Goal: Task Accomplishment & Management: Use online tool/utility

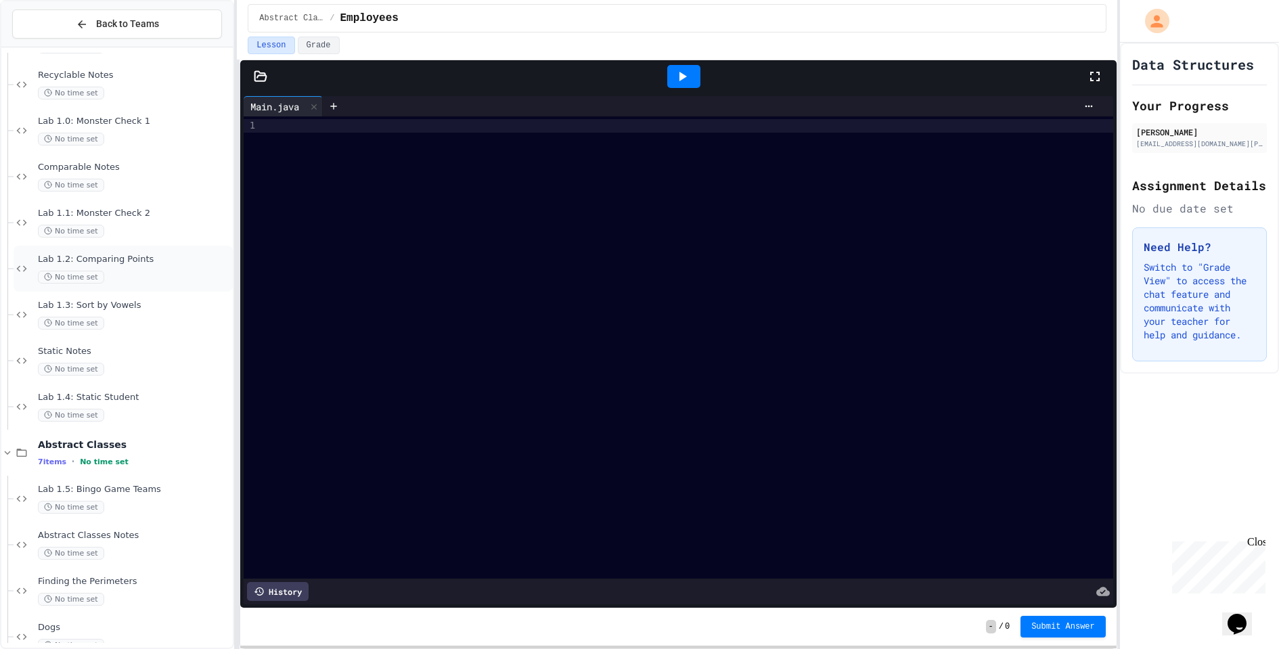
scroll to position [187, 0]
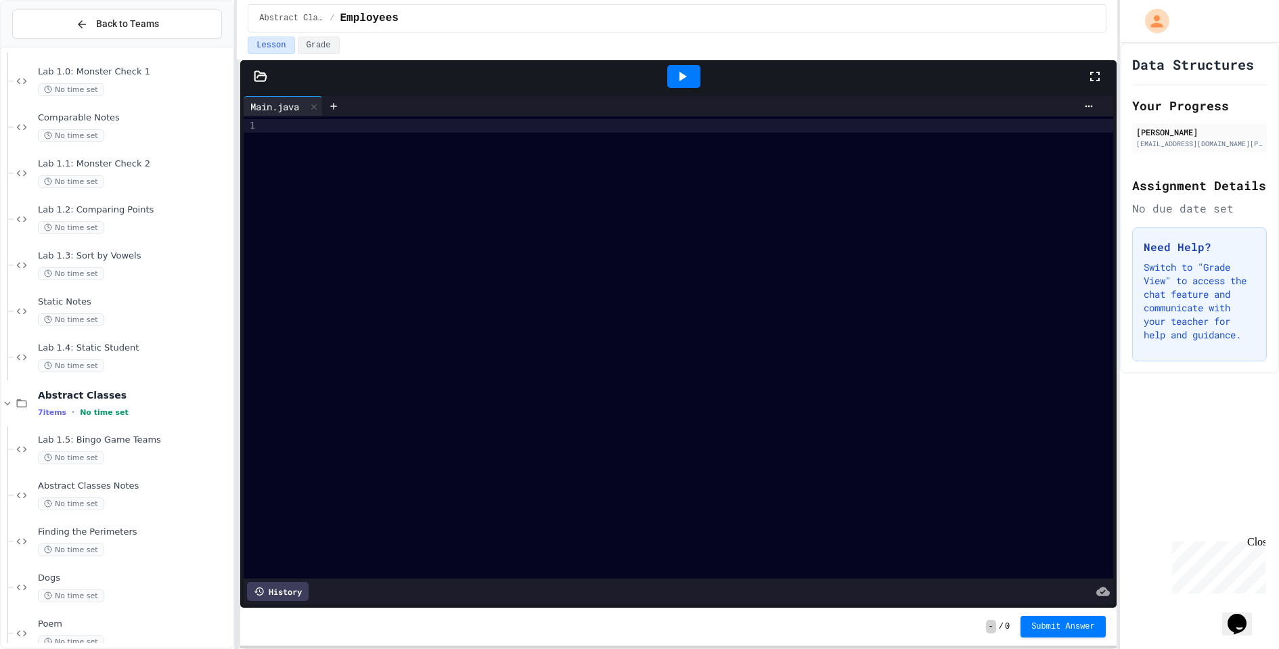
click at [292, 596] on div "History" at bounding box center [278, 591] width 62 height 19
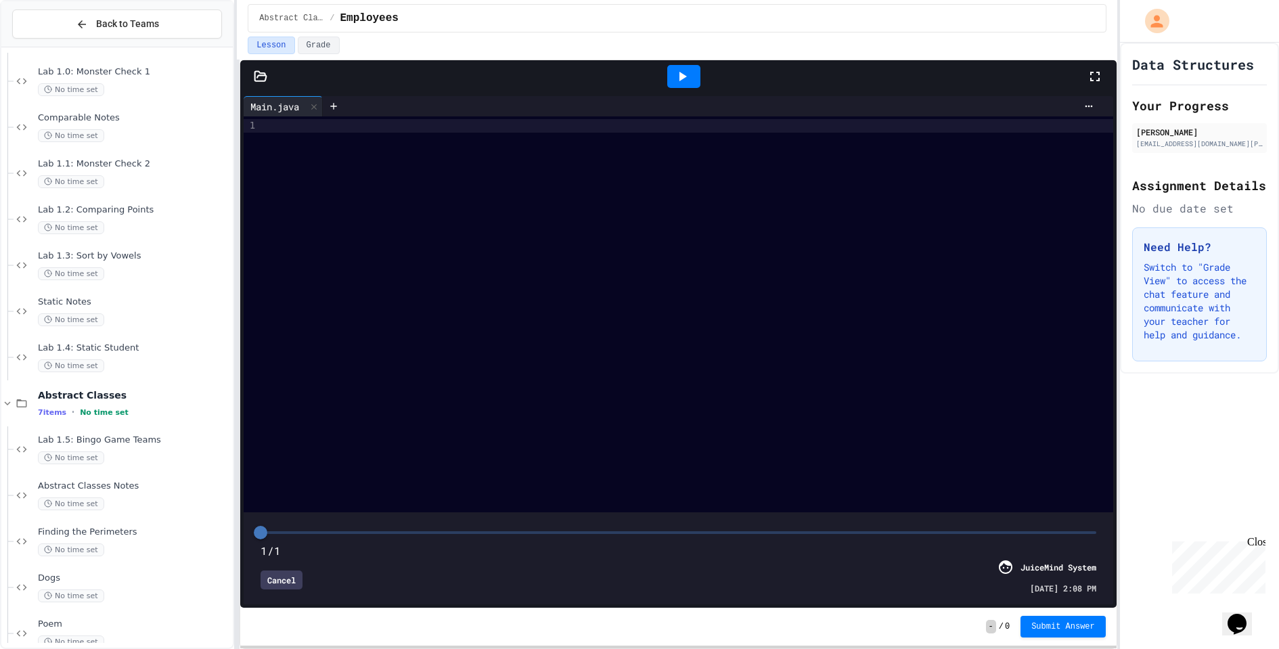
click at [284, 578] on div "Cancel" at bounding box center [282, 579] width 42 height 19
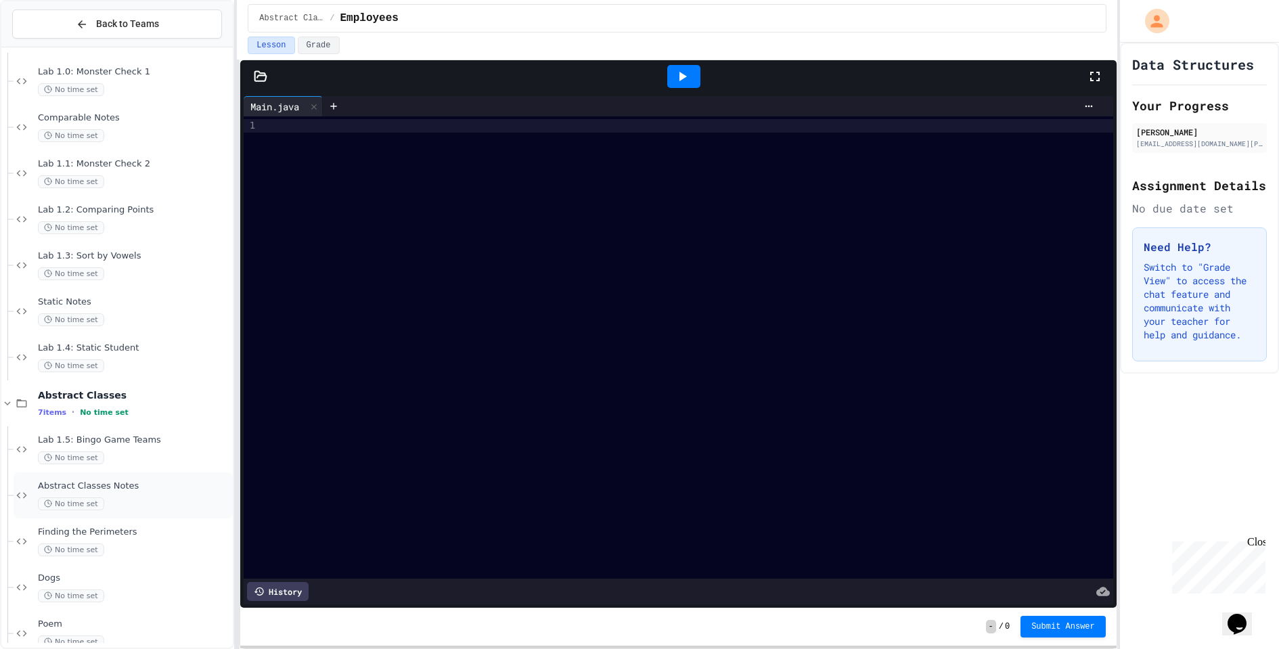
scroll to position [300, 0]
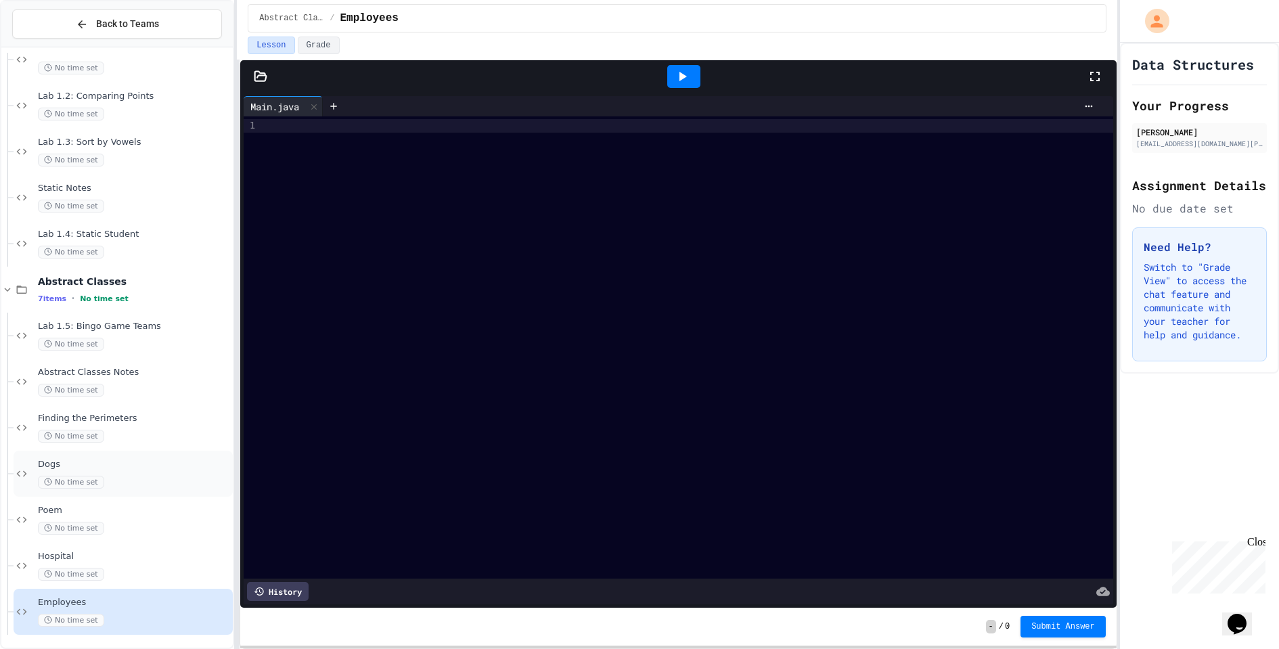
click at [129, 470] on div "Dogs No time set" at bounding box center [134, 474] width 192 height 30
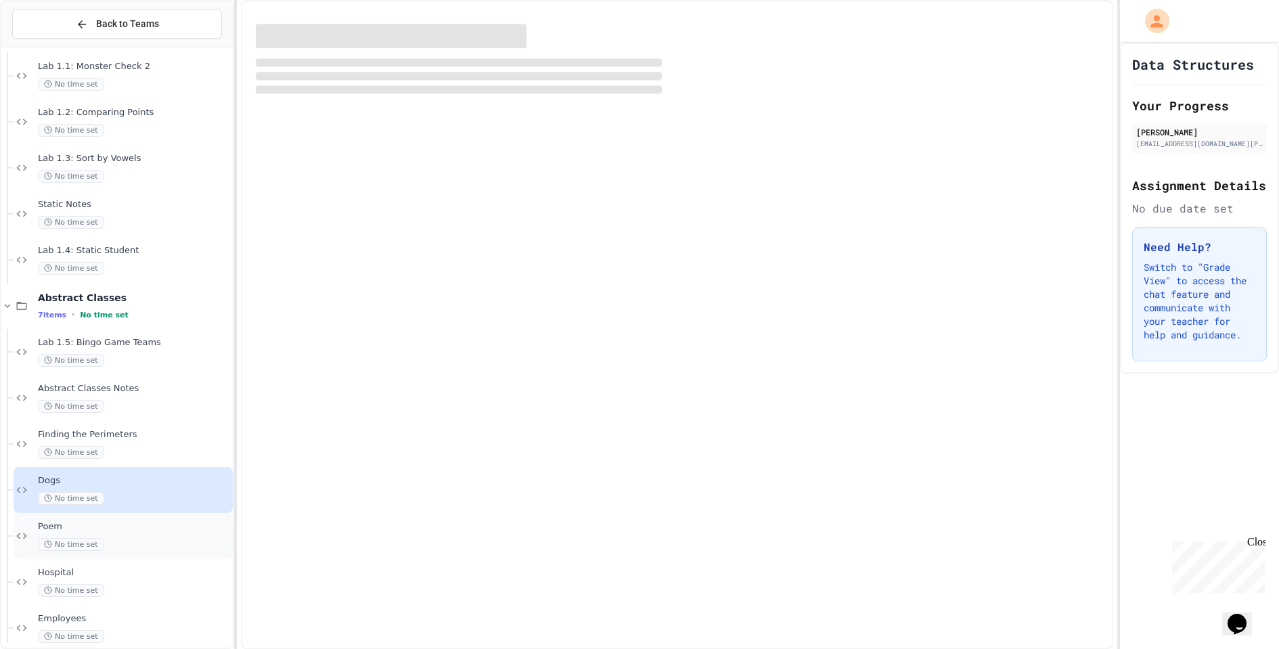
click at [129, 524] on span "Poem" at bounding box center [134, 527] width 192 height 12
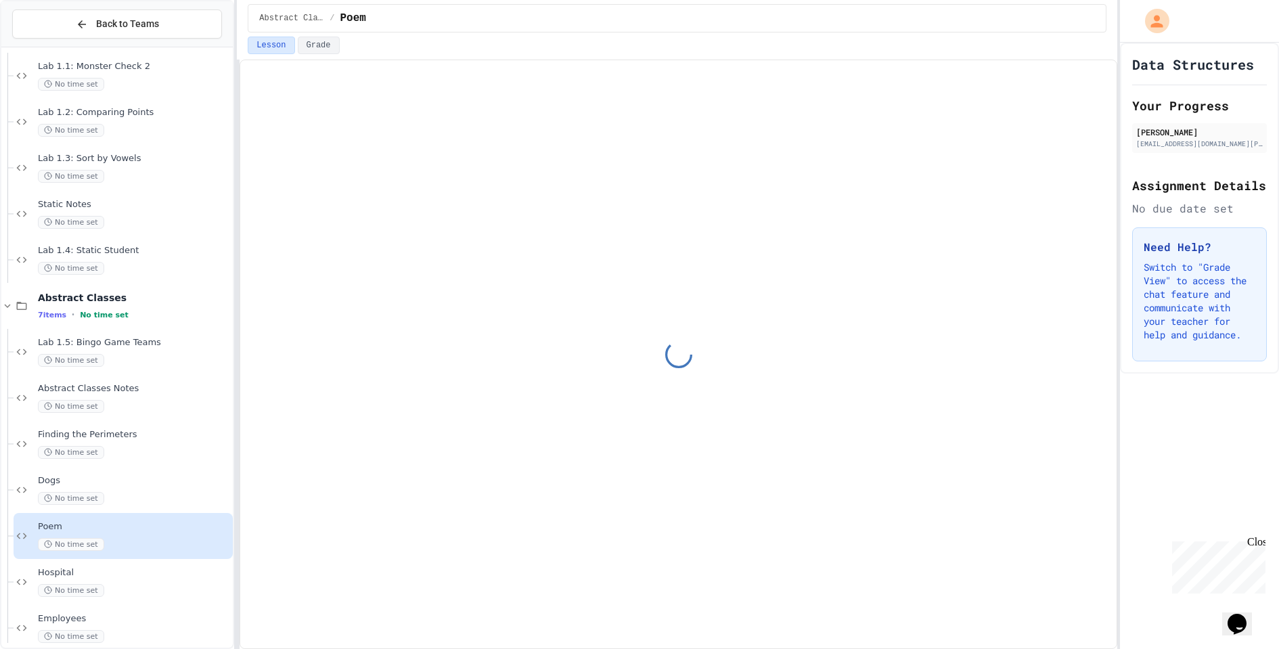
scroll to position [300, 0]
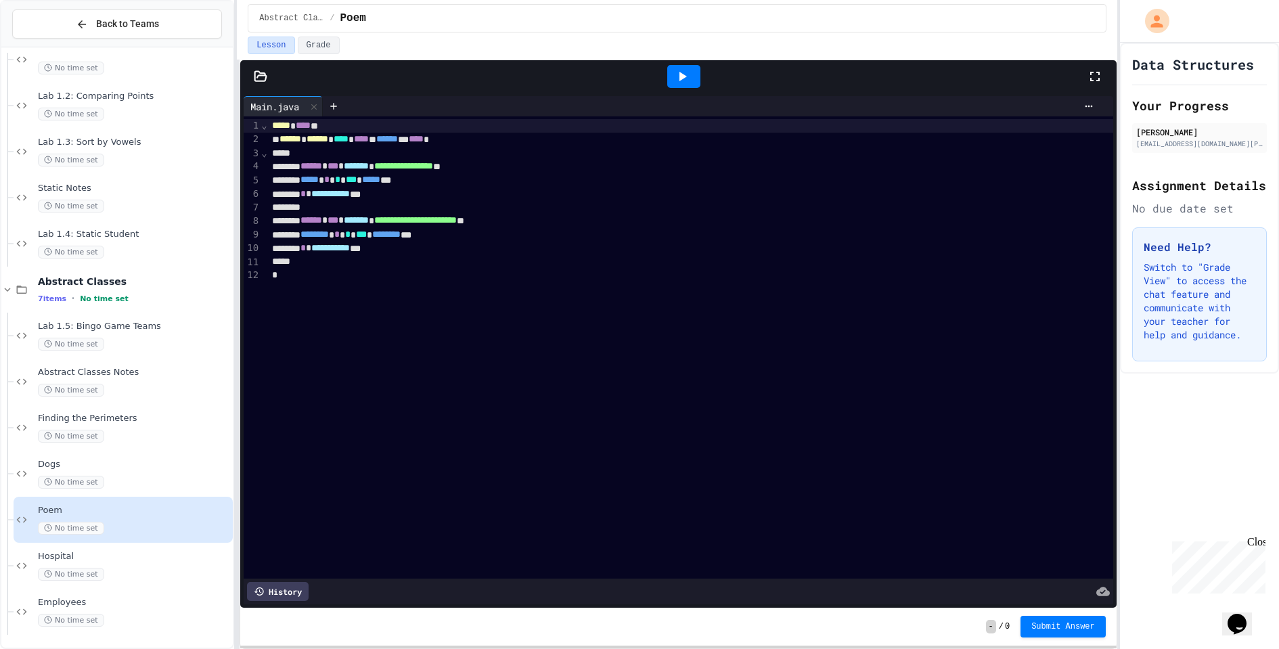
click at [255, 74] on icon at bounding box center [261, 77] width 14 height 14
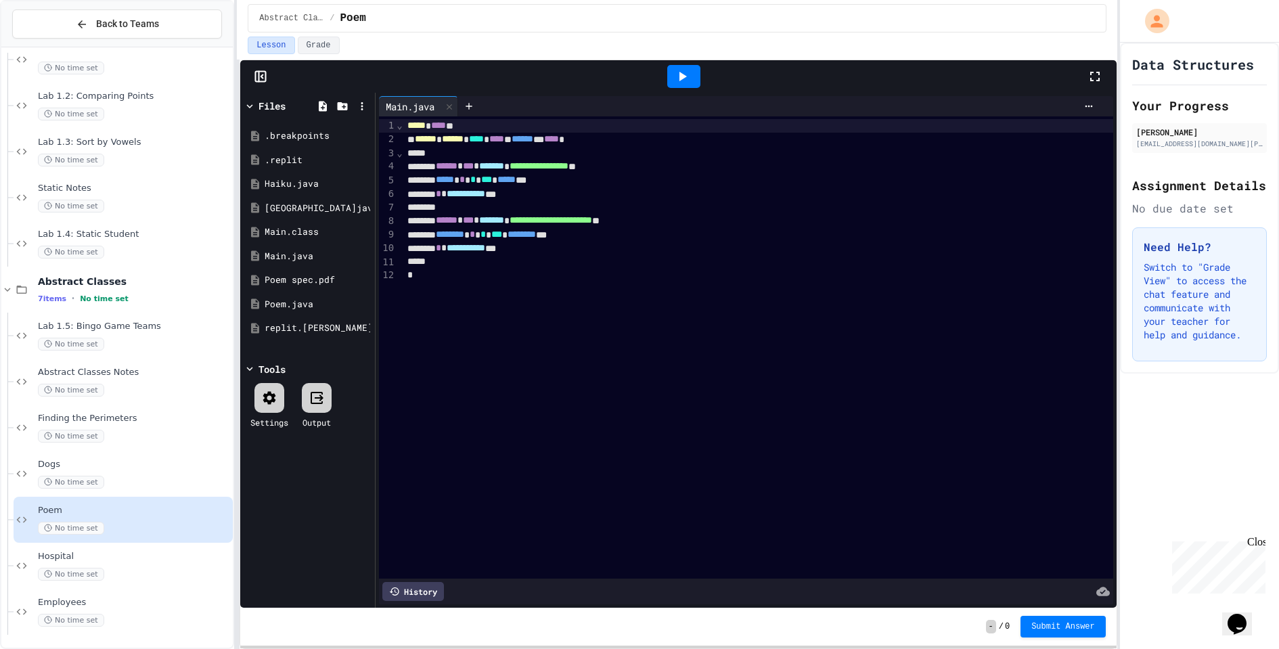
click at [678, 78] on icon at bounding box center [682, 76] width 16 height 16
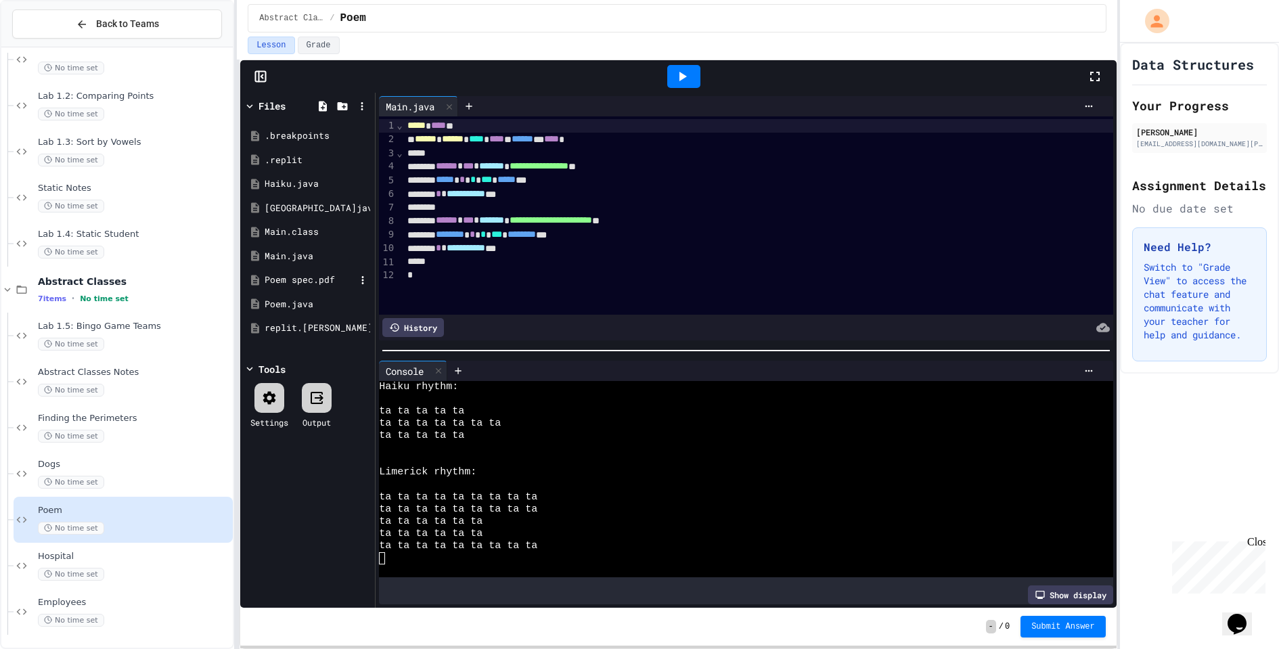
click at [305, 286] on div "Poem spec.pdf" at bounding box center [308, 280] width 128 height 24
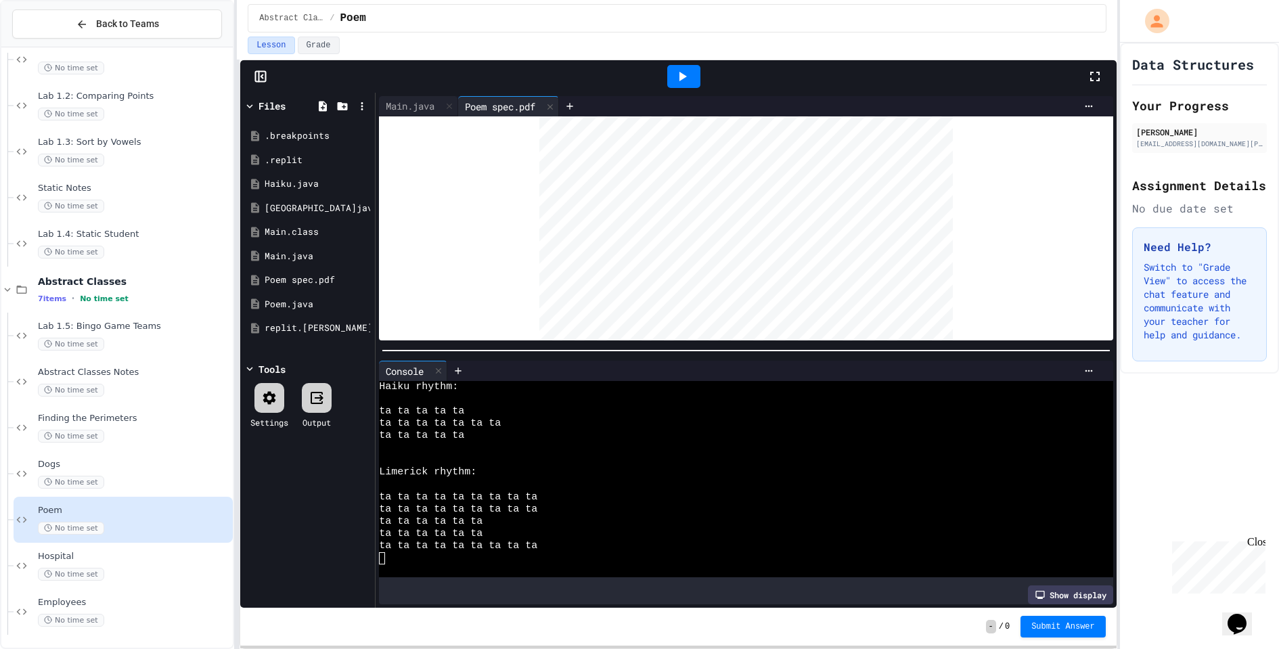
scroll to position [0, 0]
click at [408, 111] on div "Main.java" at bounding box center [410, 106] width 62 height 14
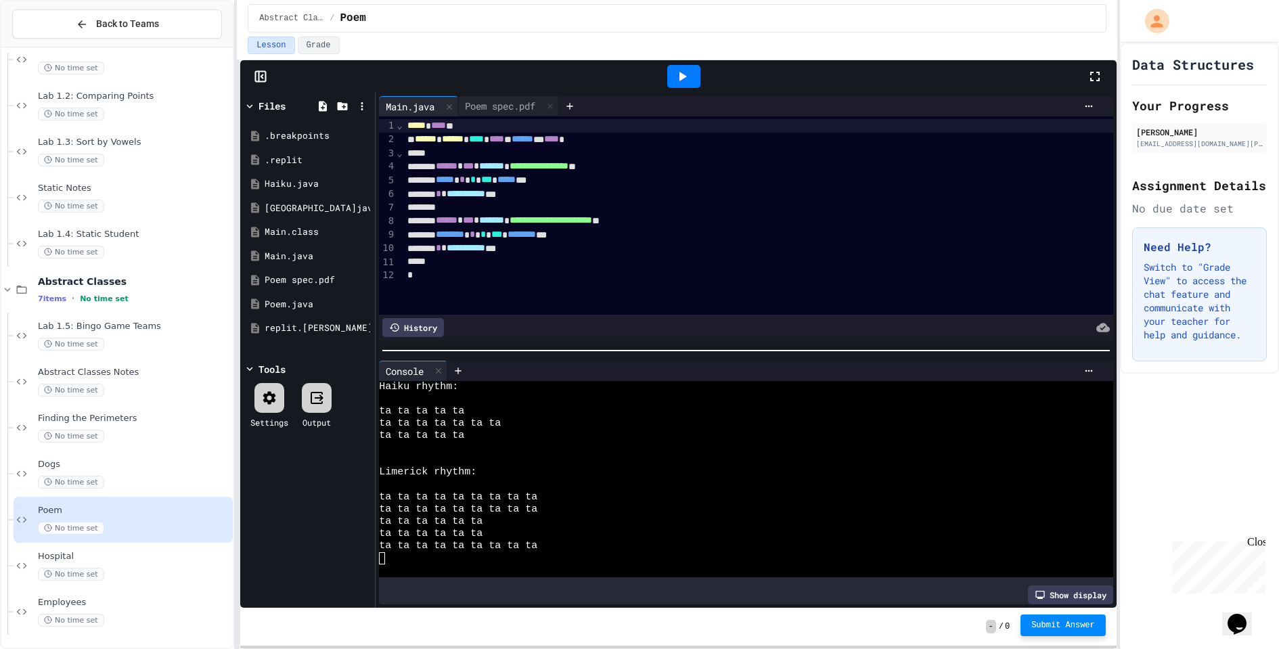
click at [1056, 630] on span "Submit Answer" at bounding box center [1063, 625] width 64 height 11
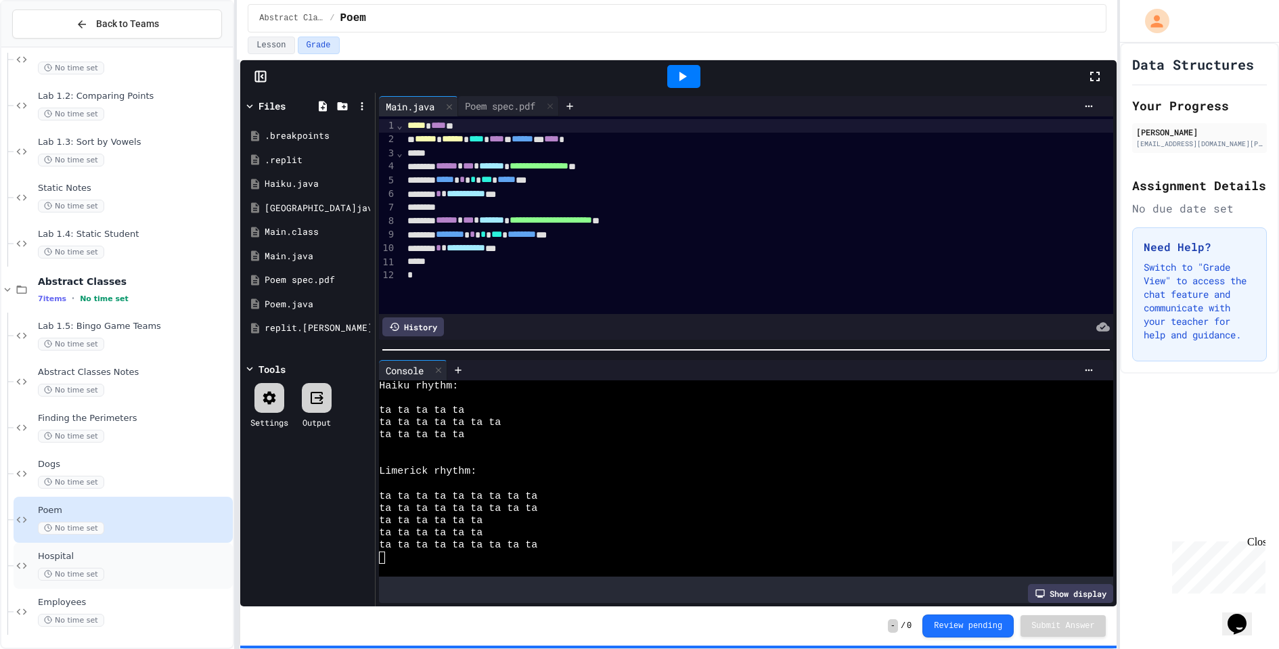
click at [123, 568] on div "No time set" at bounding box center [134, 574] width 192 height 13
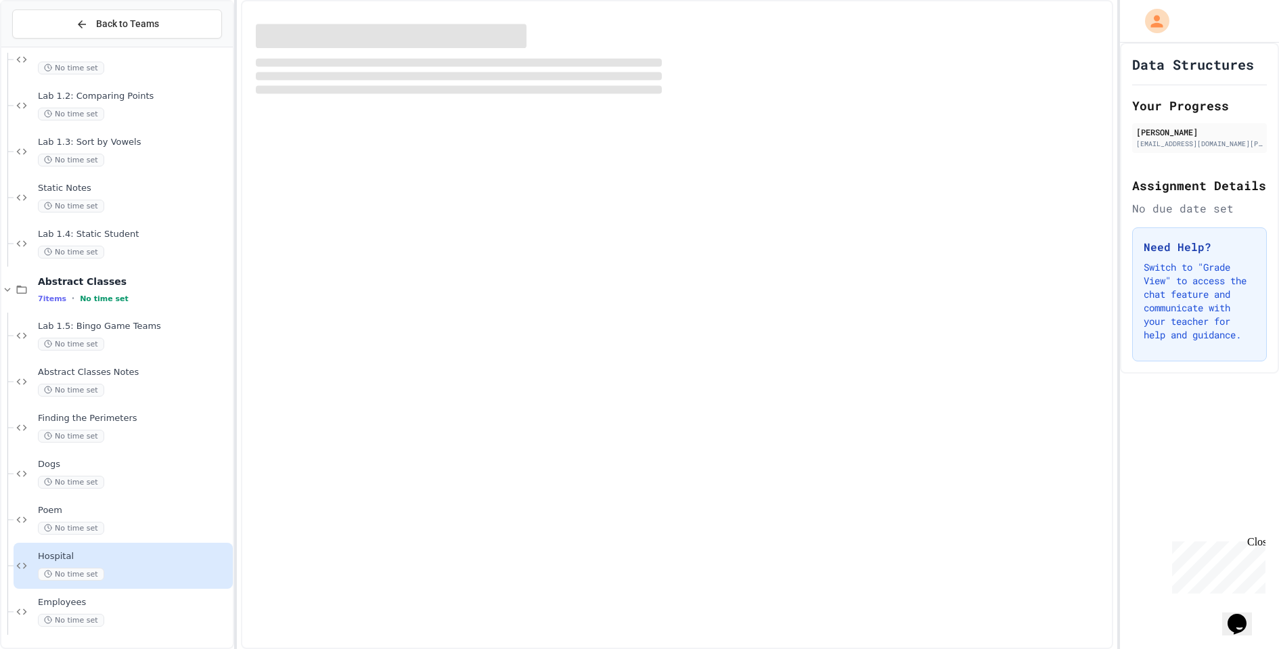
scroll to position [284, 0]
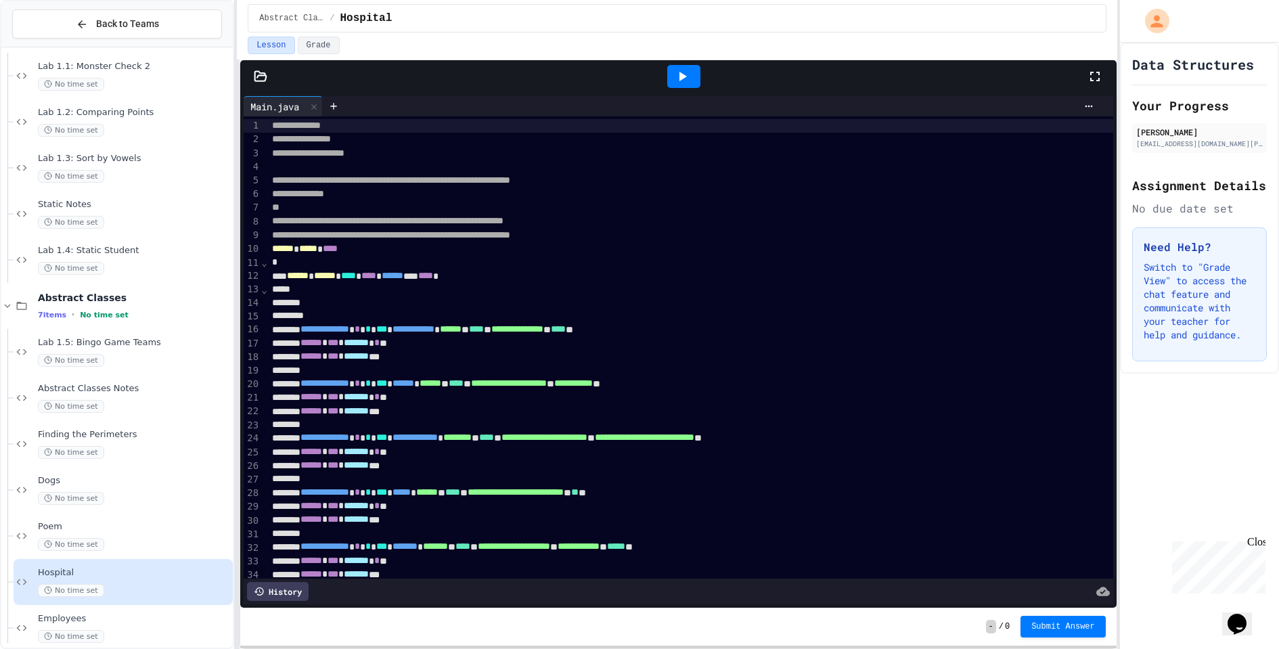
click at [683, 74] on icon at bounding box center [682, 76] width 7 height 9
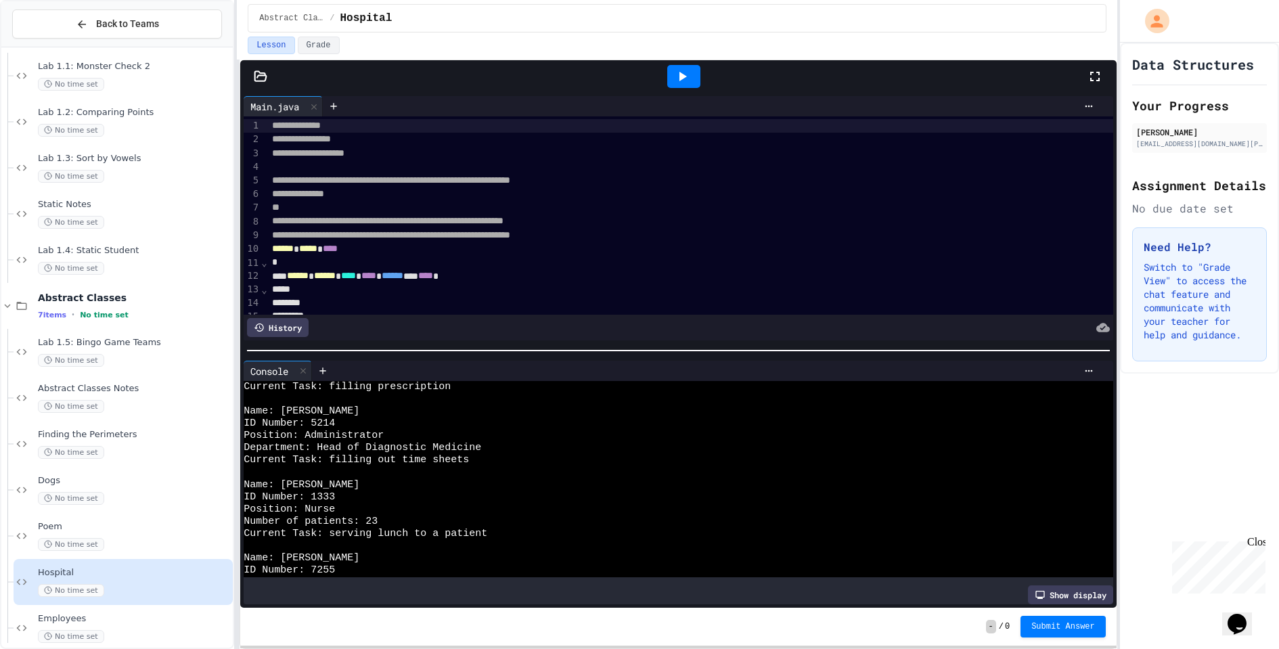
scroll to position [196, 0]
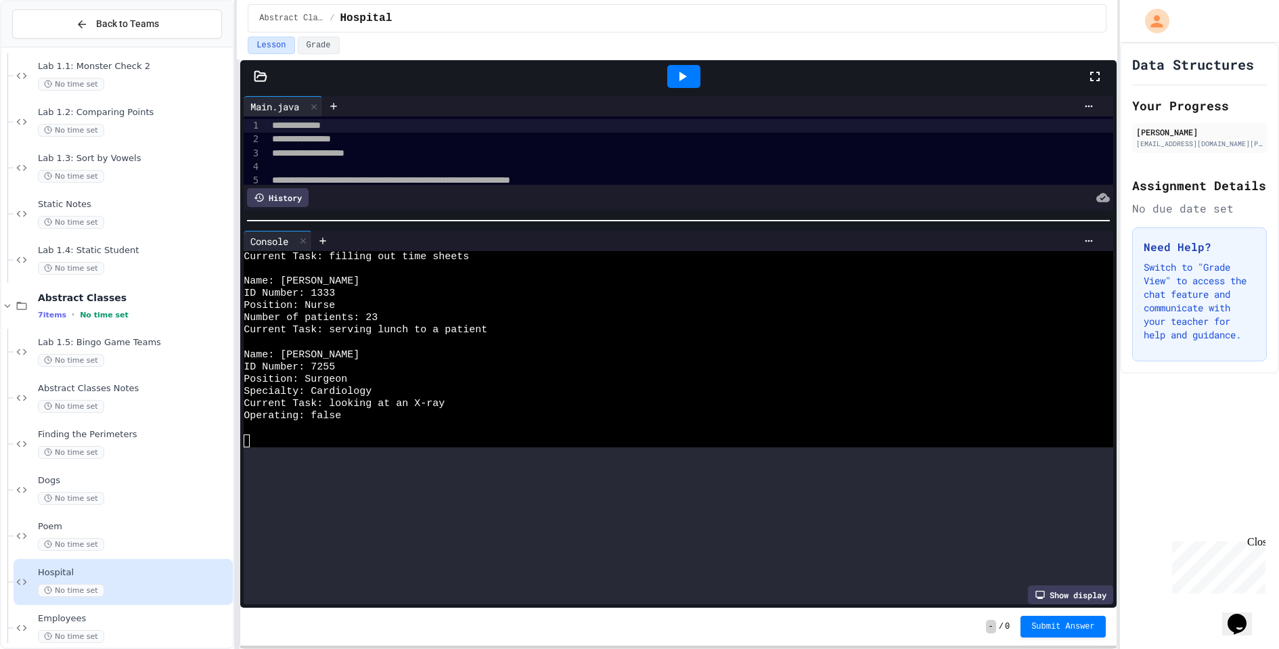
click at [500, 215] on div at bounding box center [678, 221] width 876 height 14
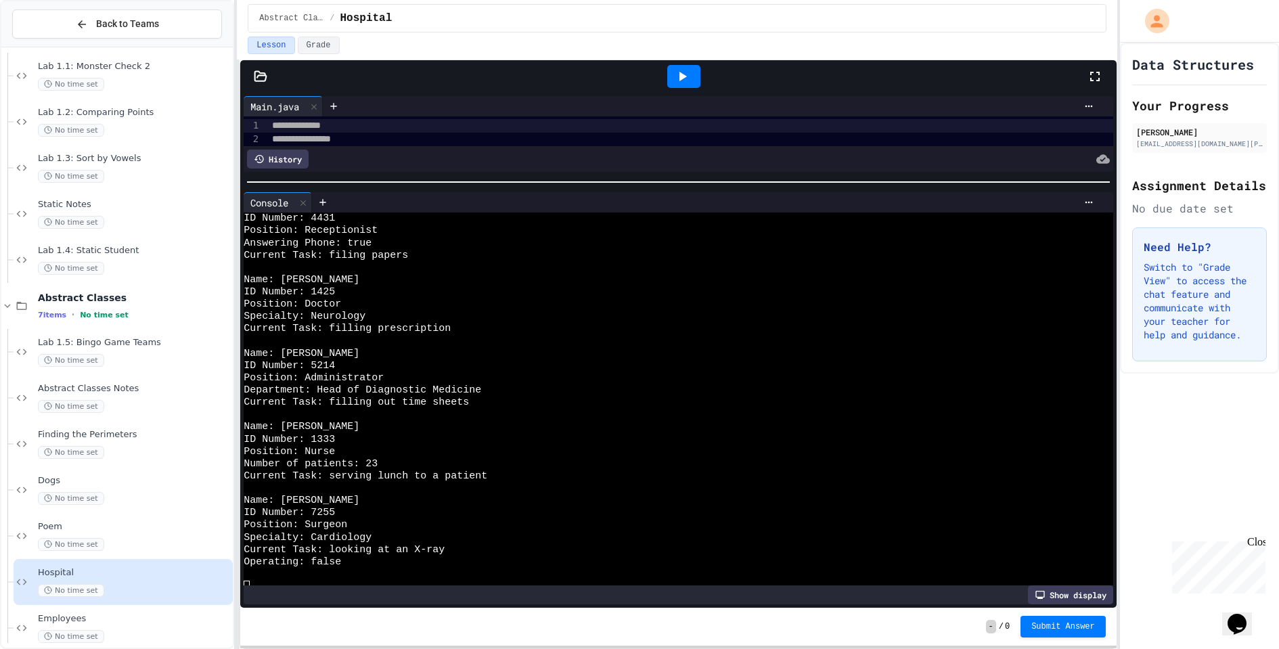
scroll to position [24, 0]
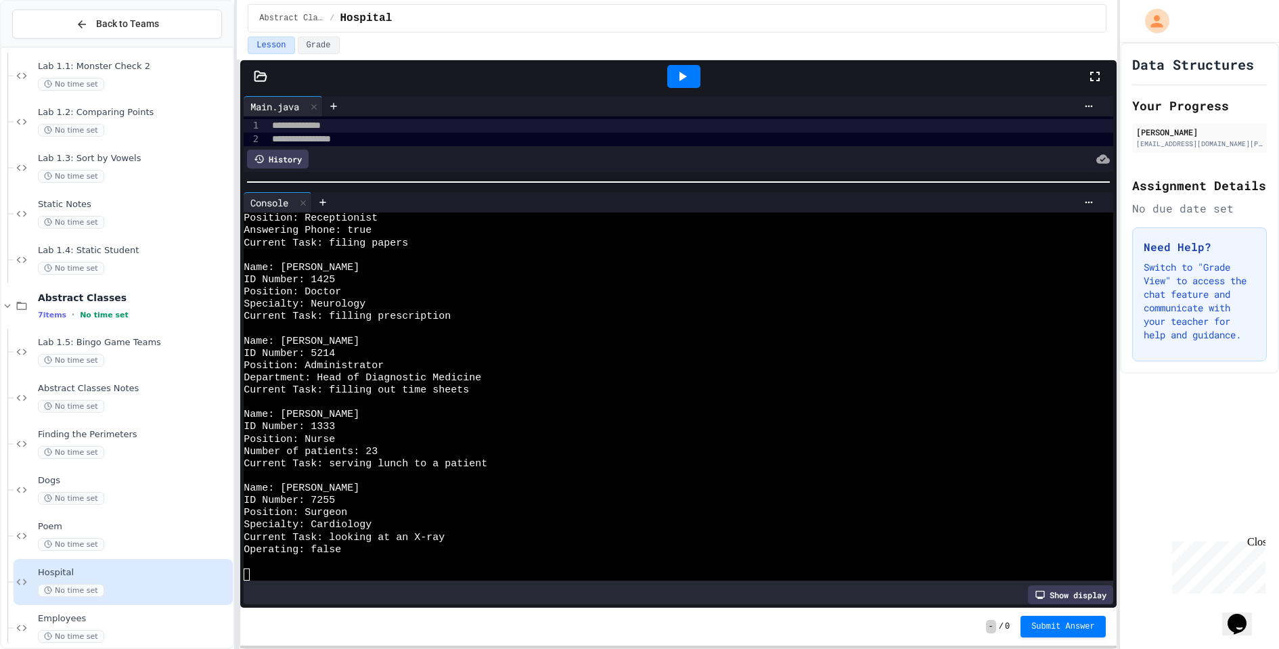
click at [469, 181] on div at bounding box center [678, 181] width 862 height 1
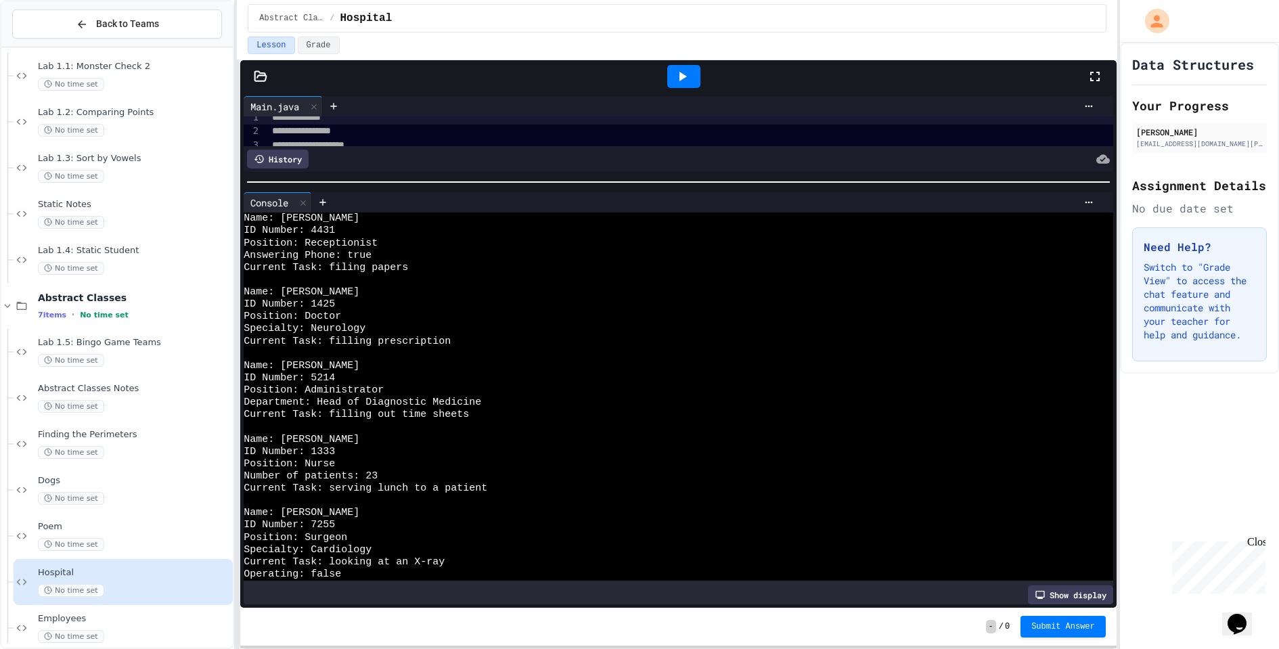
scroll to position [0, 0]
click at [1037, 621] on span "Submit Answer" at bounding box center [1063, 626] width 64 height 11
